Goal: Check status: Check status

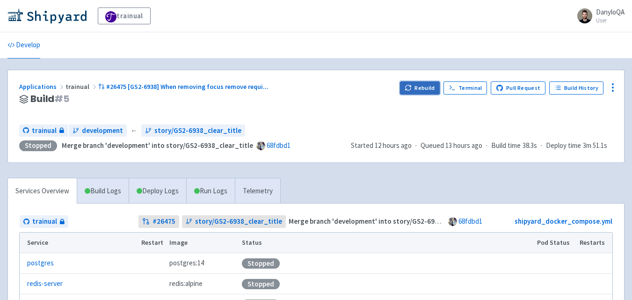
click at [431, 85] on button "Rebuild" at bounding box center [420, 87] width 40 height 13
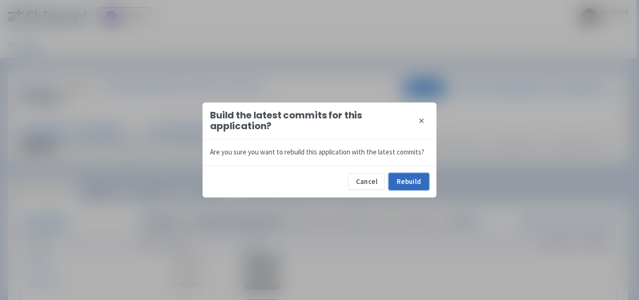
click at [407, 183] on button "Rebuild" at bounding box center [409, 181] width 40 height 17
